Goal: Task Accomplishment & Management: Manage account settings

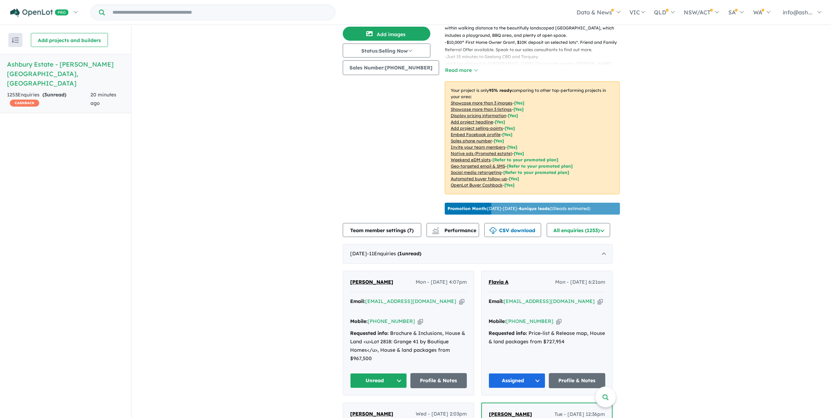
scroll to position [175, 0]
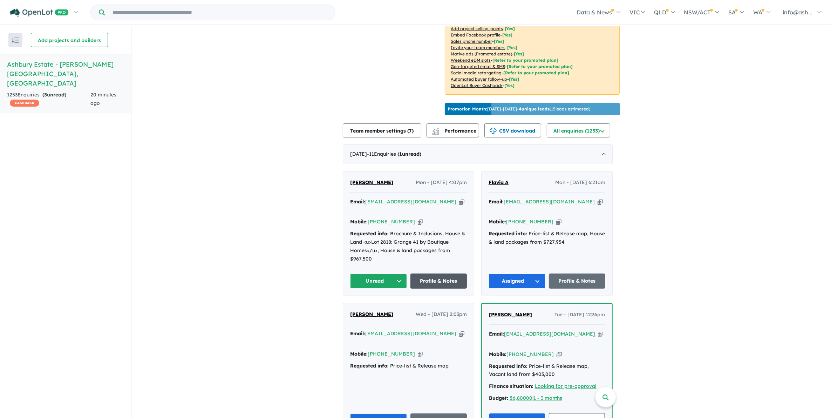
click at [445, 273] on link "Profile & Notes" at bounding box center [439, 280] width 57 height 15
click at [400, 273] on button "Unread" at bounding box center [378, 280] width 57 height 15
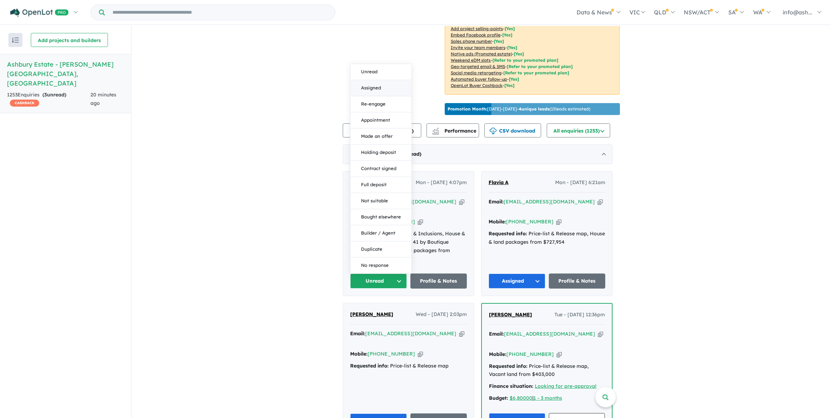
click at [370, 80] on button "Assigned" at bounding box center [381, 88] width 61 height 16
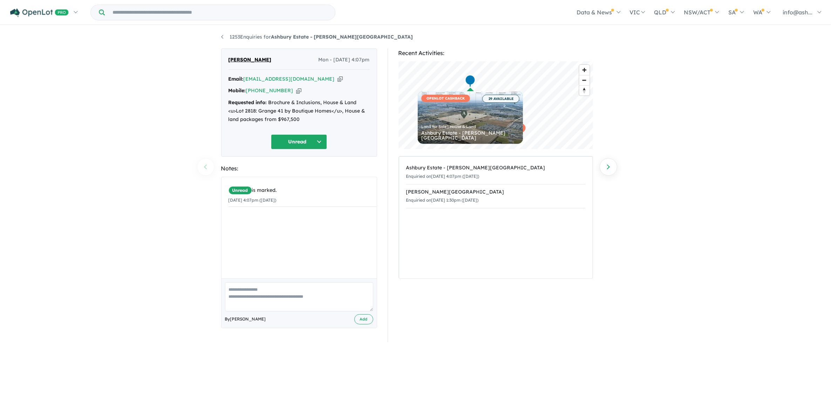
click at [704, 252] on div "1253 Enquiries for Ashbury Estate - [PERSON_NAME][GEOGRAPHIC_DATA] Previous enq…" at bounding box center [415, 222] width 831 height 393
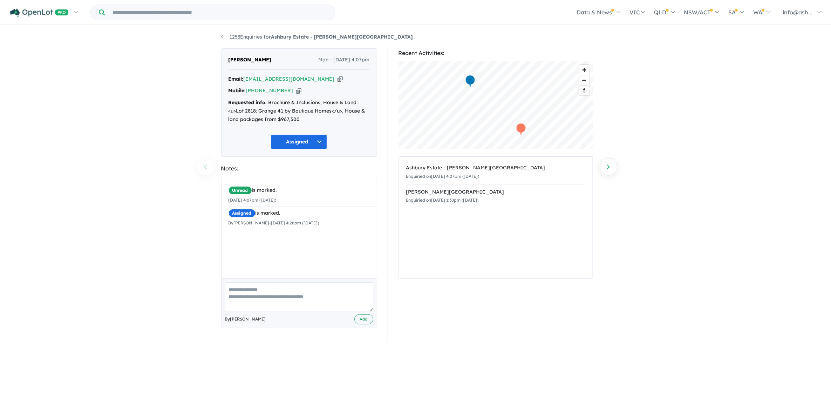
click at [684, 216] on div "1253 Enquiries for Ashbury Estate - [PERSON_NAME][GEOGRAPHIC_DATA] Previous enq…" at bounding box center [415, 222] width 831 height 393
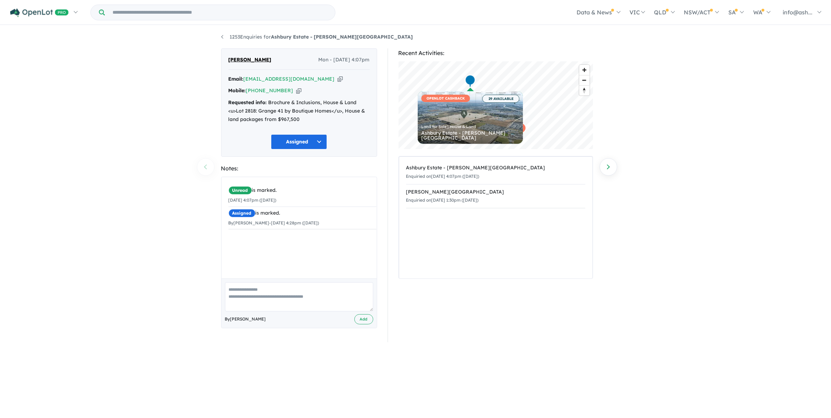
click at [725, 131] on div "1253 Enquiries for Ashbury Estate - [PERSON_NAME][GEOGRAPHIC_DATA] Previous enq…" at bounding box center [415, 222] width 831 height 393
drag, startPoint x: 308, startPoint y: 79, endPoint x: 246, endPoint y: 80, distance: 61.4
click at [246, 80] on div "Email: [EMAIL_ADDRESS][DOMAIN_NAME] Copied!" at bounding box center [299, 79] width 141 height 8
copy a%20Ashbury%20Estate%20-%20Armstrong%20Creek"] "[EMAIL_ADDRESS][DOMAIN_NAME]"
drag, startPoint x: 256, startPoint y: 55, endPoint x: 244, endPoint y: 57, distance: 12.4
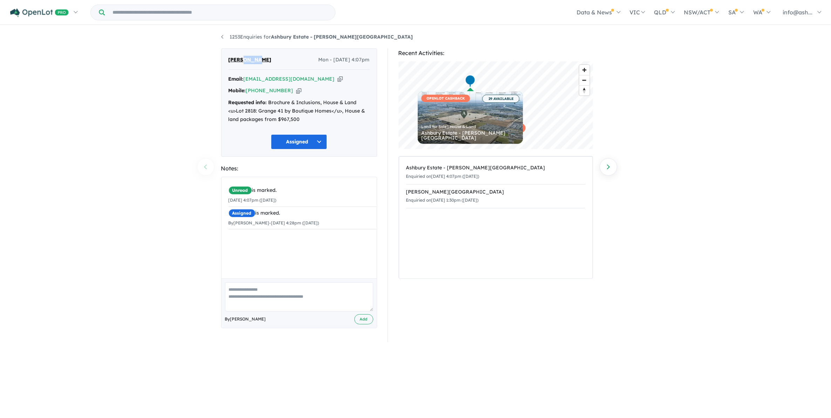
click at [244, 57] on span "[PERSON_NAME]" at bounding box center [250, 60] width 43 height 8
copy span "Akuei"
click at [228, 34] on link "1253 Enquiries for Ashbury Estate - [PERSON_NAME][GEOGRAPHIC_DATA]" at bounding box center [317, 37] width 192 height 6
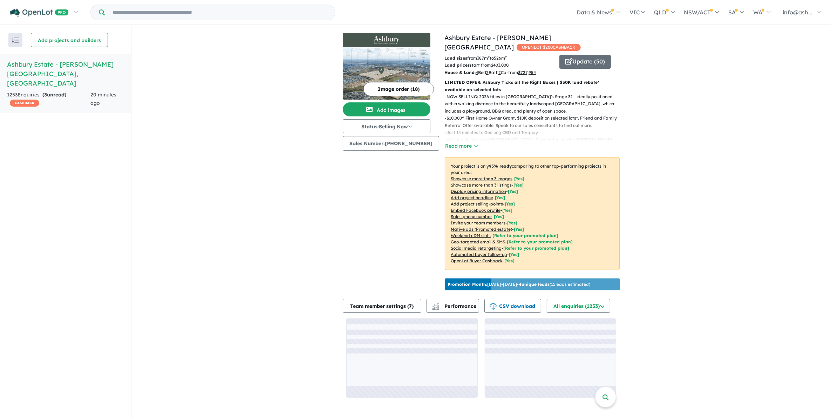
scroll to position [1, 0]
click at [732, 253] on div "View all projects in your account [GEOGRAPHIC_DATA] - [PERSON_NAME][GEOGRAPHIC_…" at bounding box center [481, 214] width 700 height 379
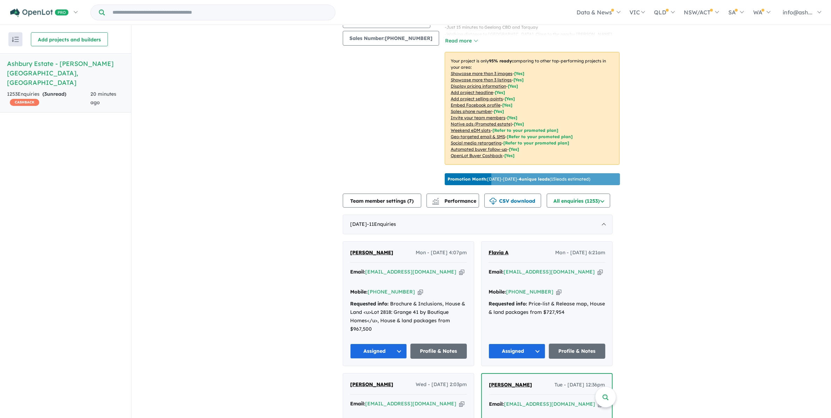
scroll to position [175, 0]
